Goal: Task Accomplishment & Management: Manage account settings

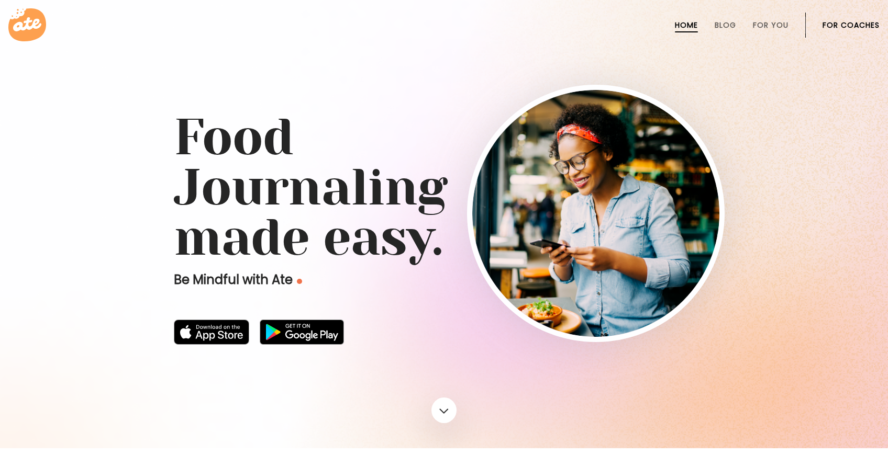
click at [845, 21] on link "For Coaches" at bounding box center [850, 25] width 57 height 8
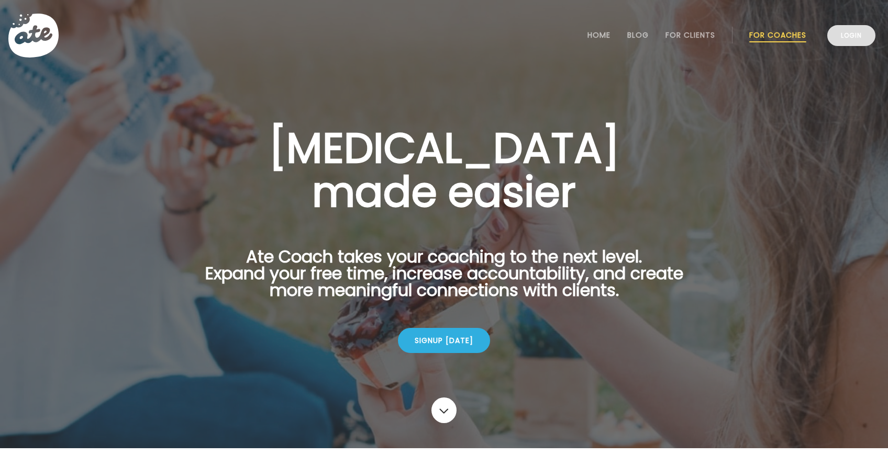
click at [856, 39] on link "Login" at bounding box center [851, 35] width 48 height 21
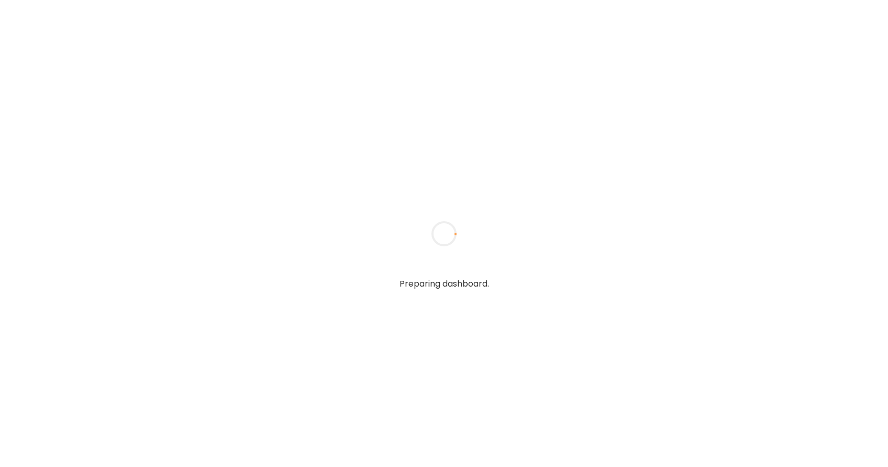
type textarea "**********"
type input "*****"
type input "**********"
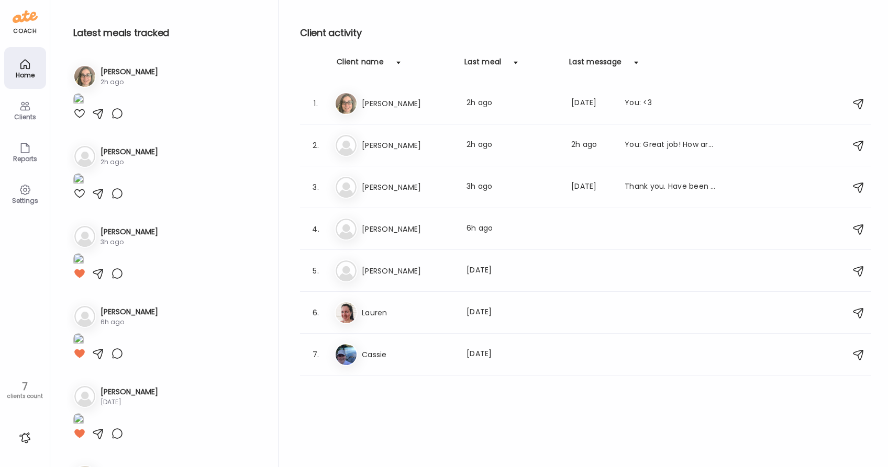
click at [24, 442] on div at bounding box center [25, 438] width 17 height 17
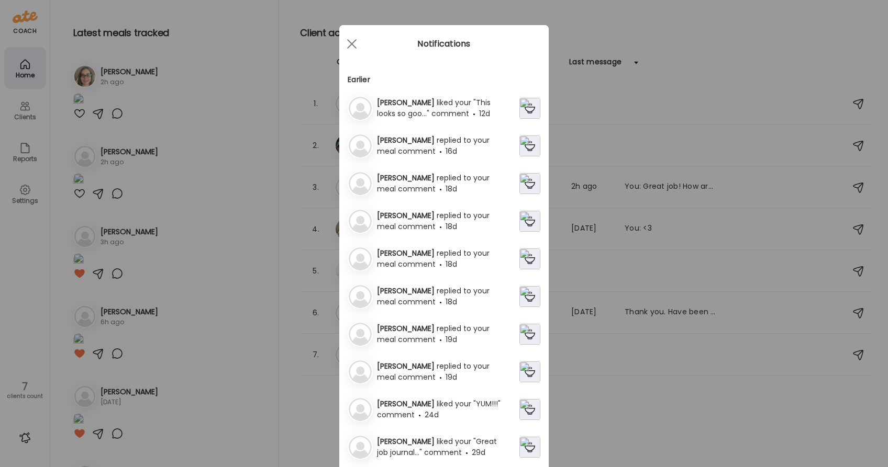
click at [518, 148] on div "Patricia replied to your meal comment 16d" at bounding box center [446, 146] width 147 height 22
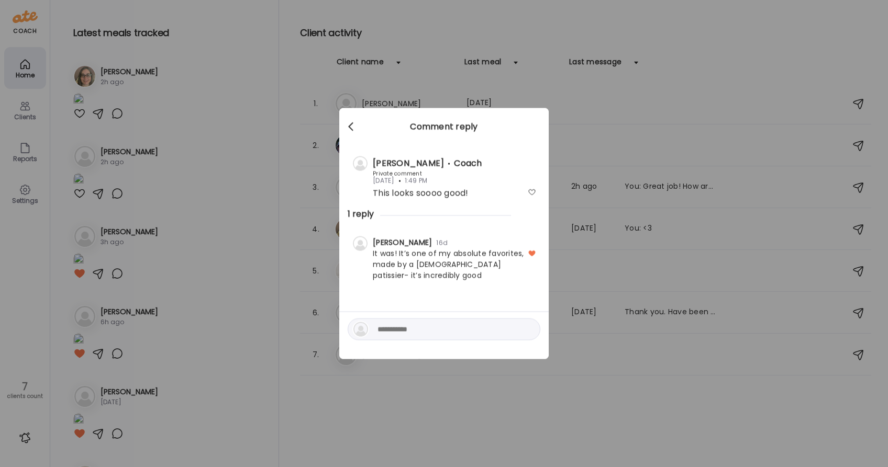
click at [352, 121] on div at bounding box center [351, 127] width 21 height 21
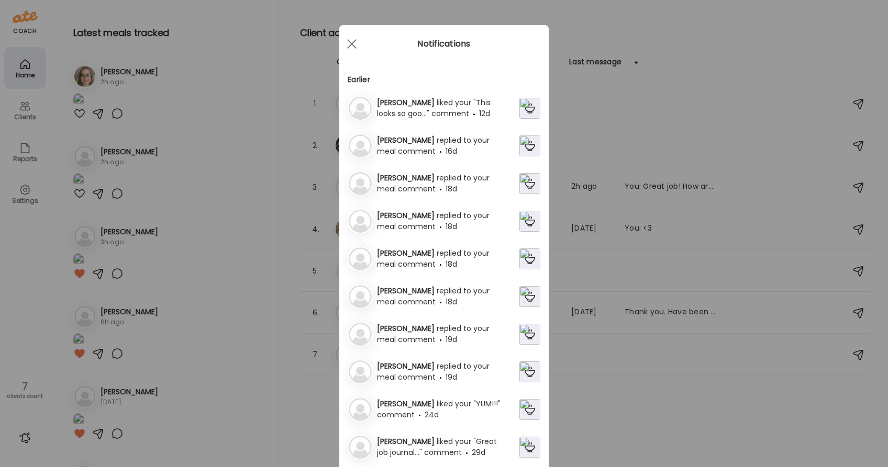
click at [16, 110] on div "Ate Coach Dashboard Wahoo! It’s official Take a moment to set up your Coach Pro…" at bounding box center [444, 233] width 888 height 467
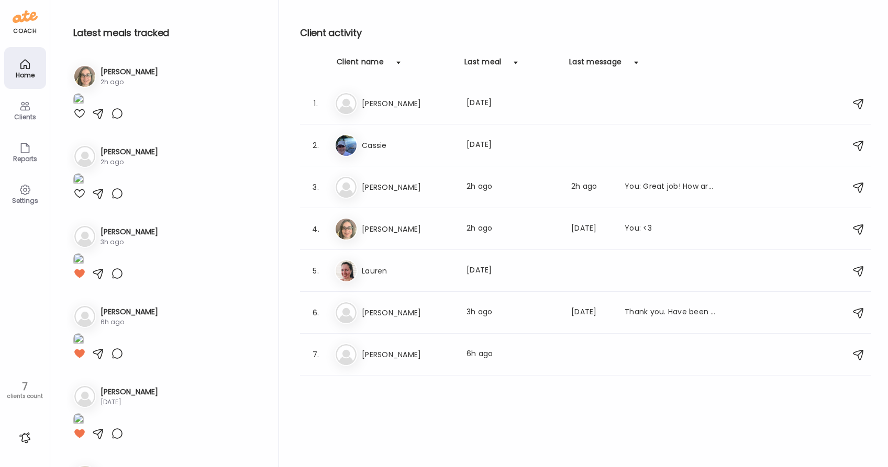
click at [24, 110] on icon at bounding box center [25, 106] width 10 height 9
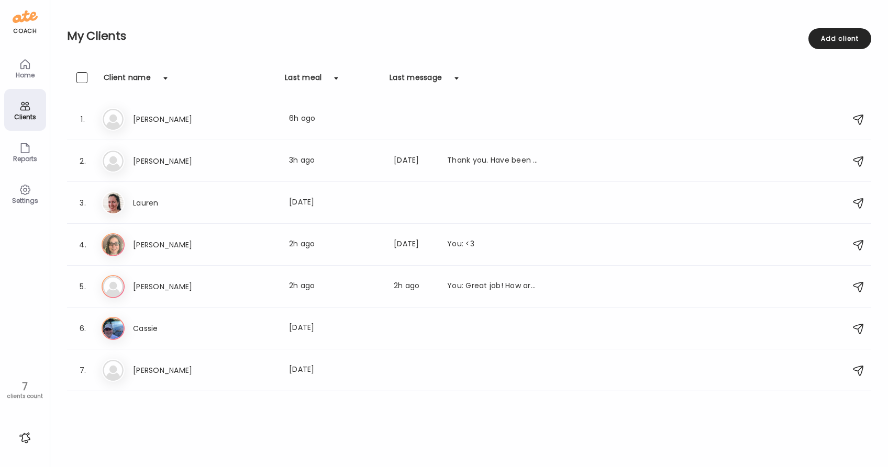
click at [16, 28] on div "coach" at bounding box center [25, 31] width 24 height 9
click at [38, 9] on div "coach Home Clients Coaches Teams Reports Settings 7 clients count" at bounding box center [25, 233] width 50 height 467
click at [29, 69] on icon at bounding box center [25, 64] width 13 height 13
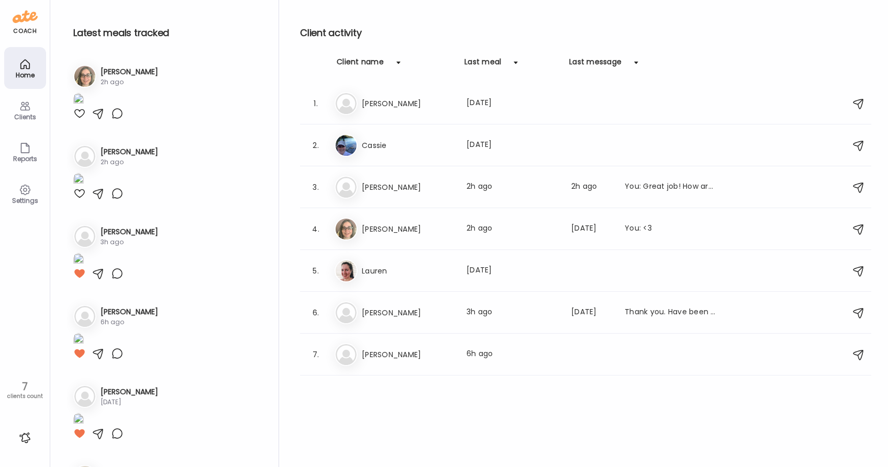
click at [20, 440] on div at bounding box center [25, 438] width 17 height 17
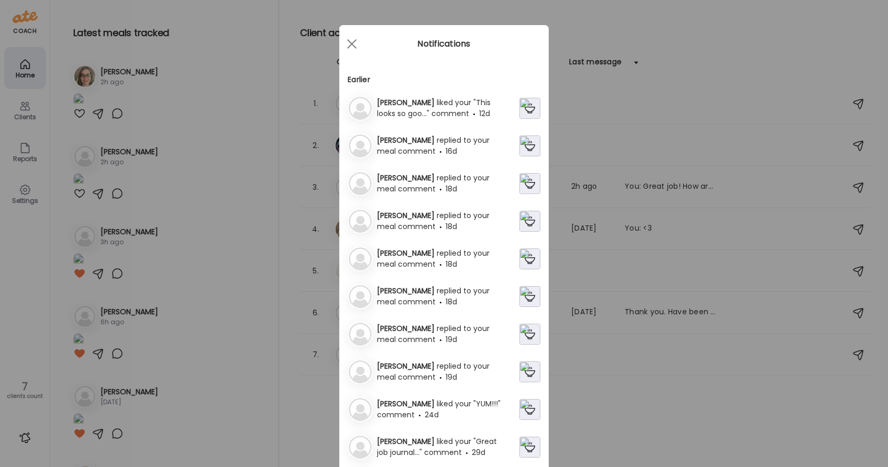
click at [23, 433] on div "Ate Coach Dashboard Wahoo! It’s official Take a moment to set up your Coach Pro…" at bounding box center [444, 233] width 888 height 467
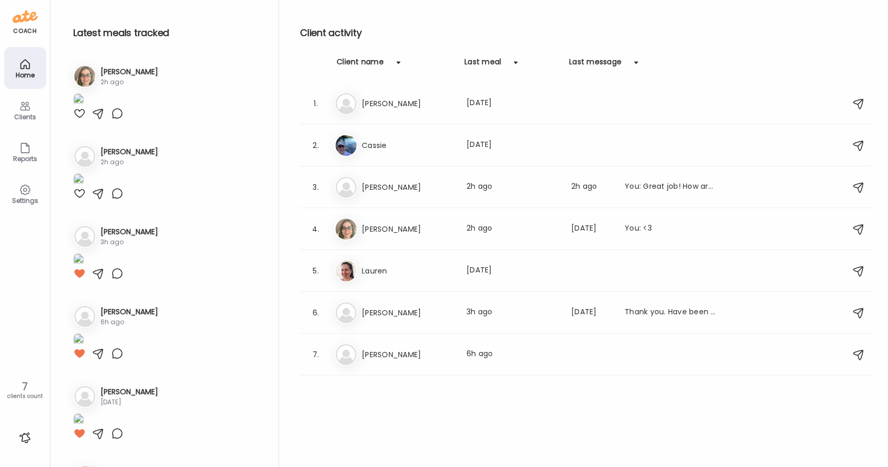
click at [23, 433] on div at bounding box center [25, 438] width 17 height 17
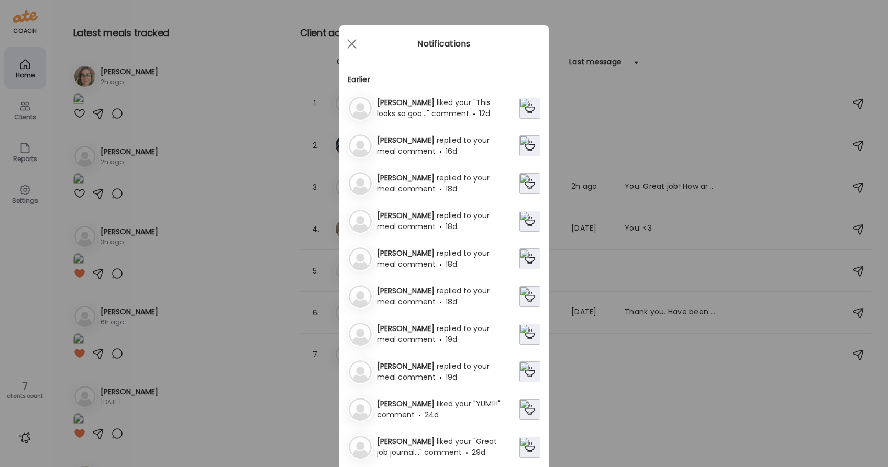
click at [23, 433] on div "Ate Coach Dashboard Wahoo! It’s official Take a moment to set up your Coach Pro…" at bounding box center [444, 233] width 888 height 467
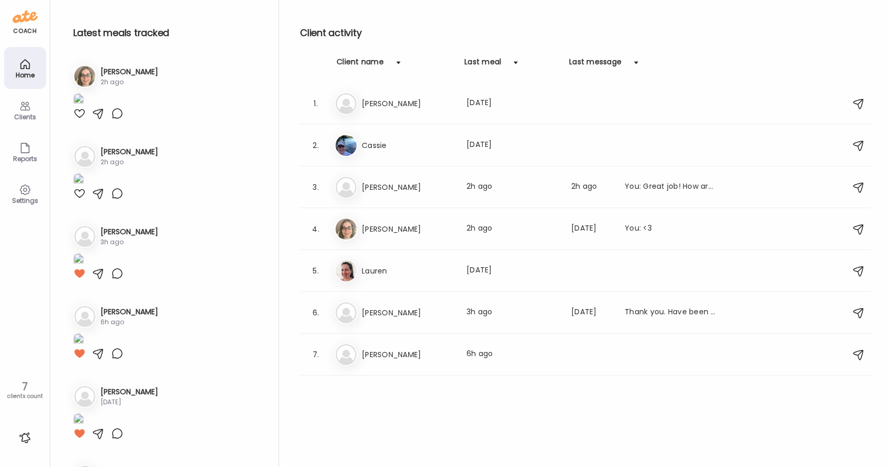
click at [19, 125] on div "Clients" at bounding box center [25, 110] width 42 height 42
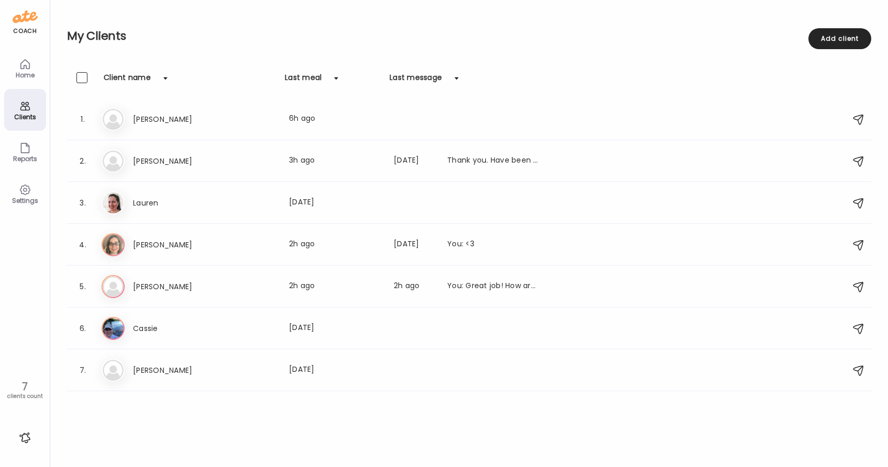
click at [32, 200] on div "Settings" at bounding box center [25, 200] width 38 height 7
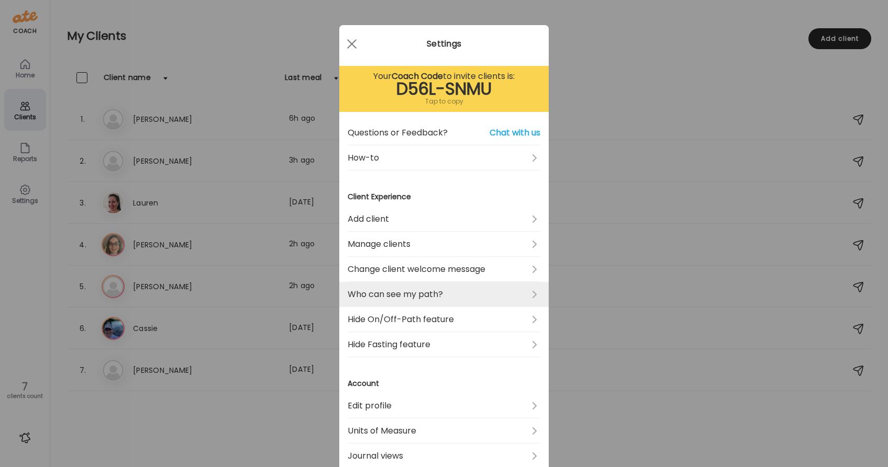
click at [427, 286] on link "Who can see my path?" at bounding box center [443, 294] width 193 height 25
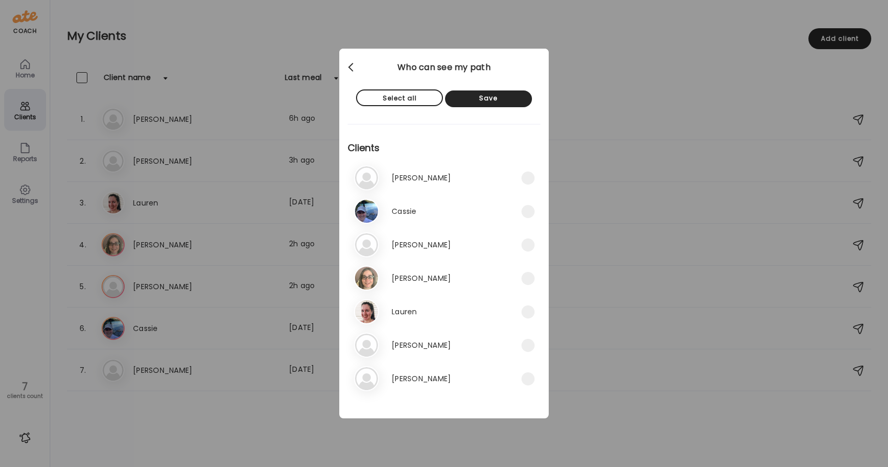
click at [352, 68] on div at bounding box center [351, 67] width 21 height 21
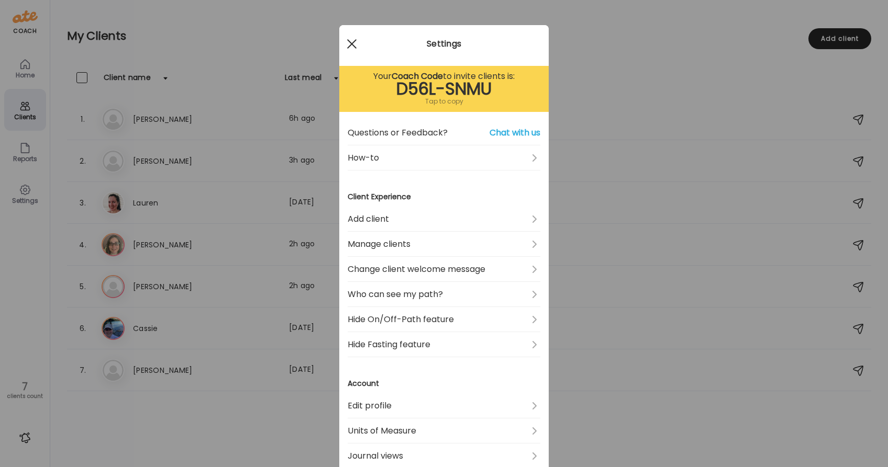
click at [354, 40] on span at bounding box center [351, 43] width 9 height 9
